Goal: Task Accomplishment & Management: Manage account settings

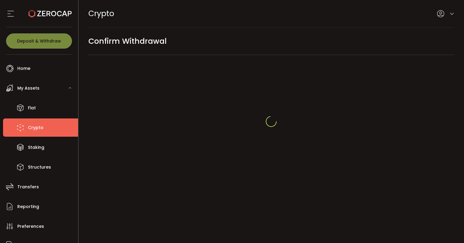
click at [238, 118] on div at bounding box center [271, 122] width 385 height 15
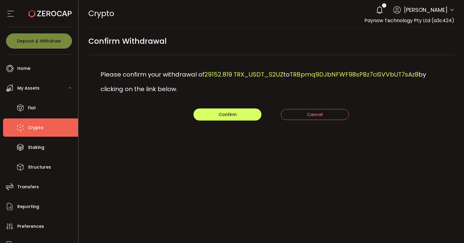
click at [207, 121] on main "Confirm Withdrawal Please confirm your withdrawal of 29152.819 TRX_USDT_S2UZ to…" at bounding box center [271, 87] width 385 height 118
click at [211, 117] on button "Confirm" at bounding box center [227, 114] width 68 height 12
